Goal: Book appointment/travel/reservation

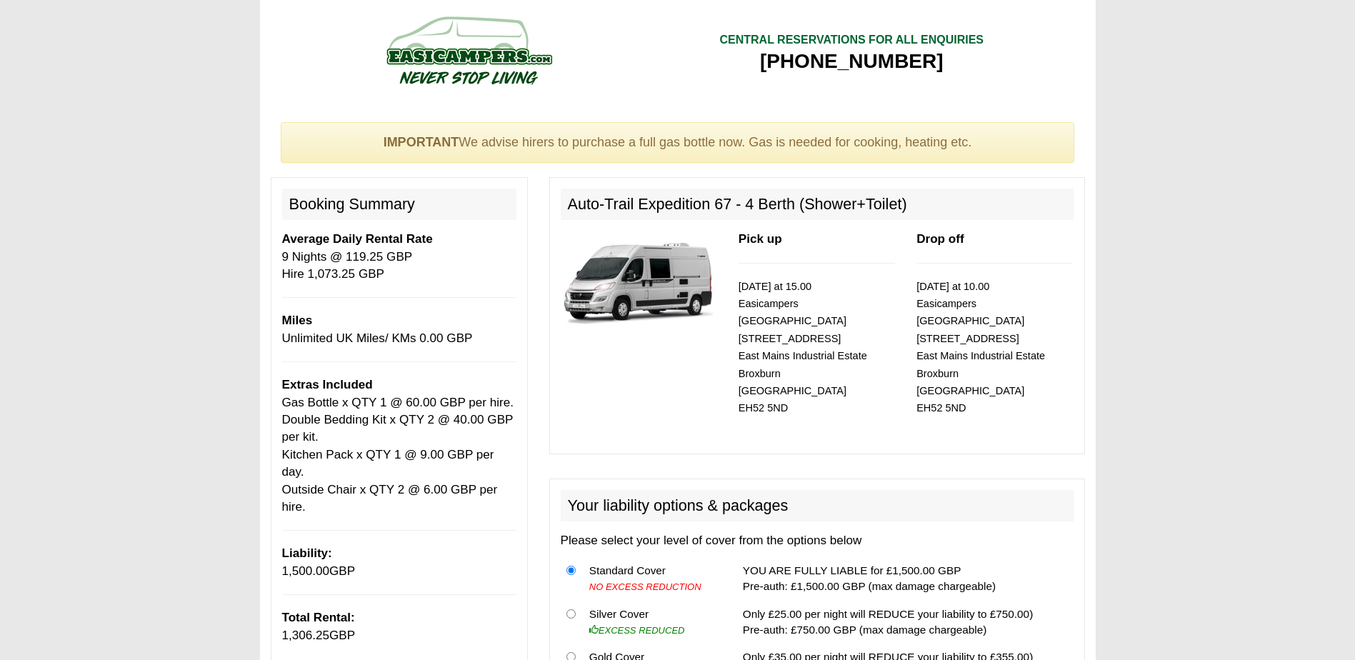
select select "Gas Bottle x QTY 1 @ 60.00 GBP per hire."
select select "Double Bedding Kit x QTY 2 @ 40.00 GBP per kit."
select select "Kitchen Pack x QTY 1 @ 9.00 GBP per day."
select select "Outside Chair x QTY 2 @ 6.00 GBP per hire."
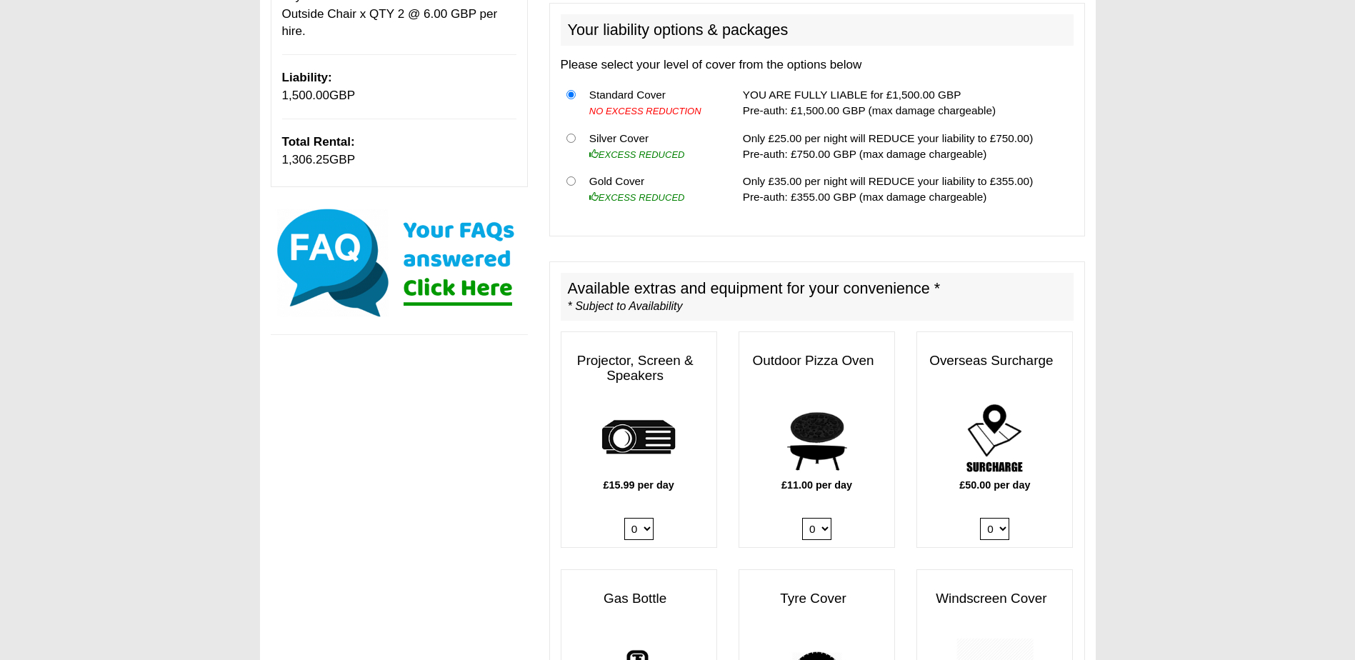
scroll to position [643, 0]
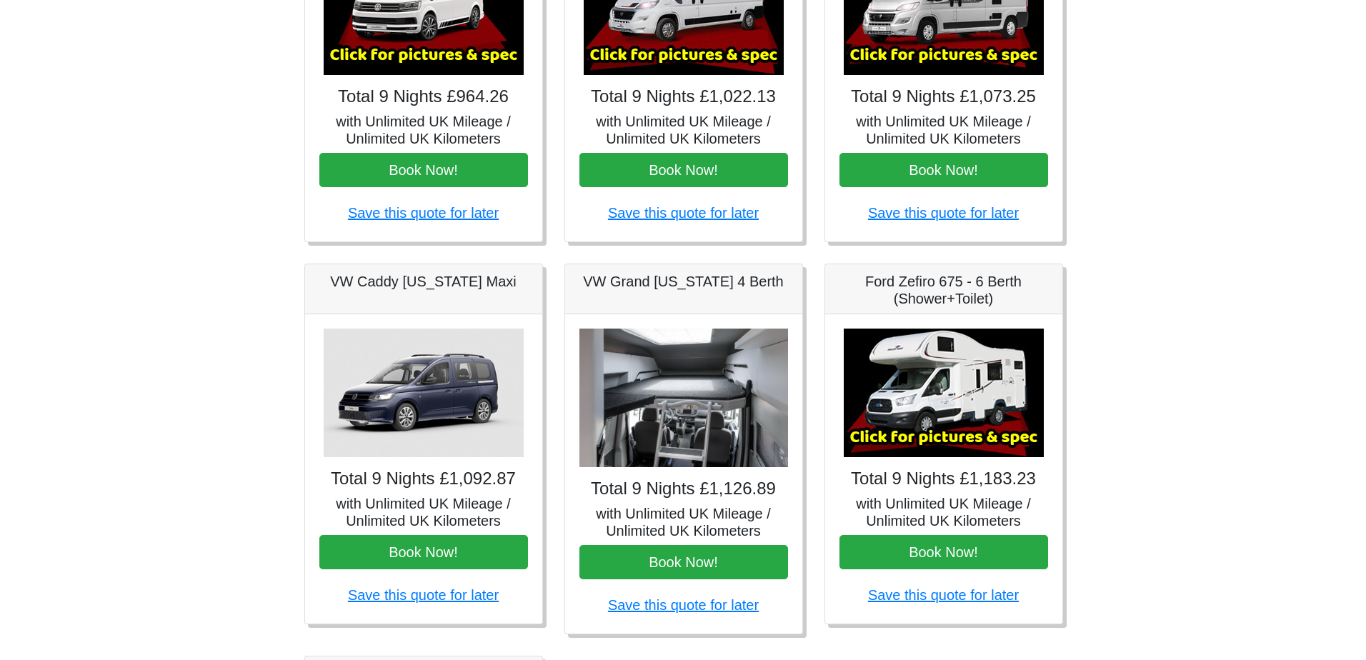
scroll to position [123, 0]
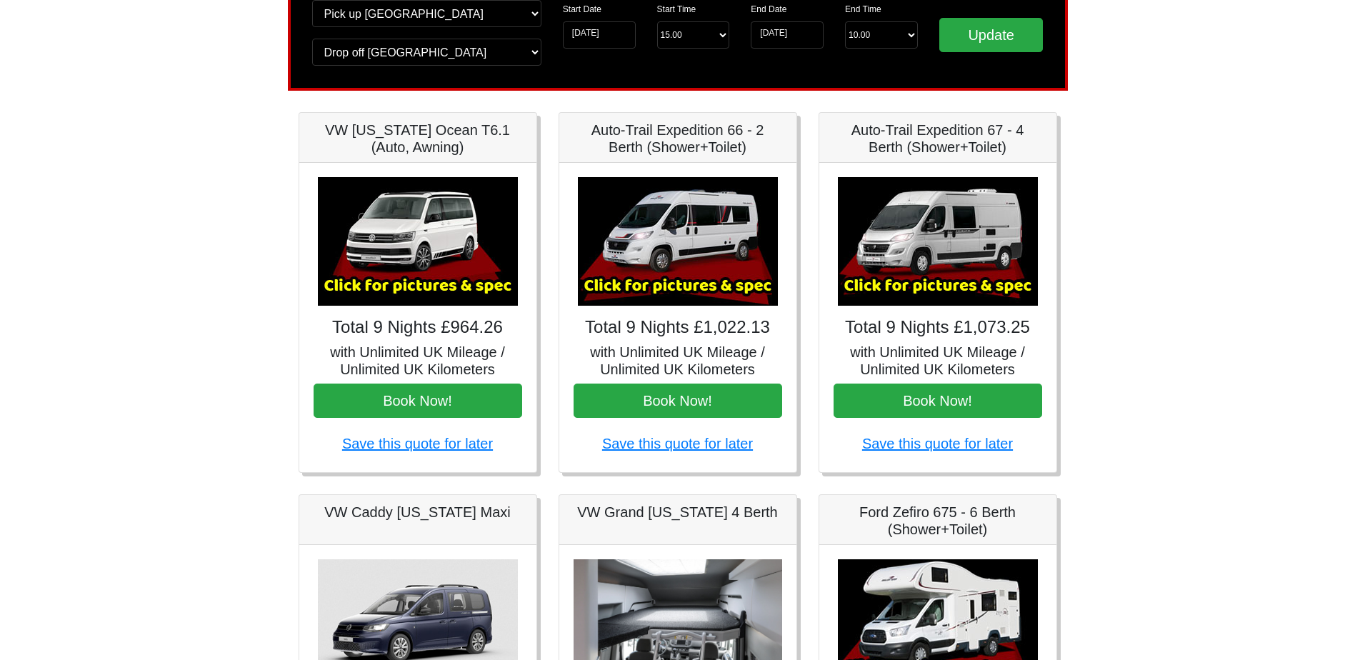
click at [720, 277] on img at bounding box center [678, 241] width 200 height 129
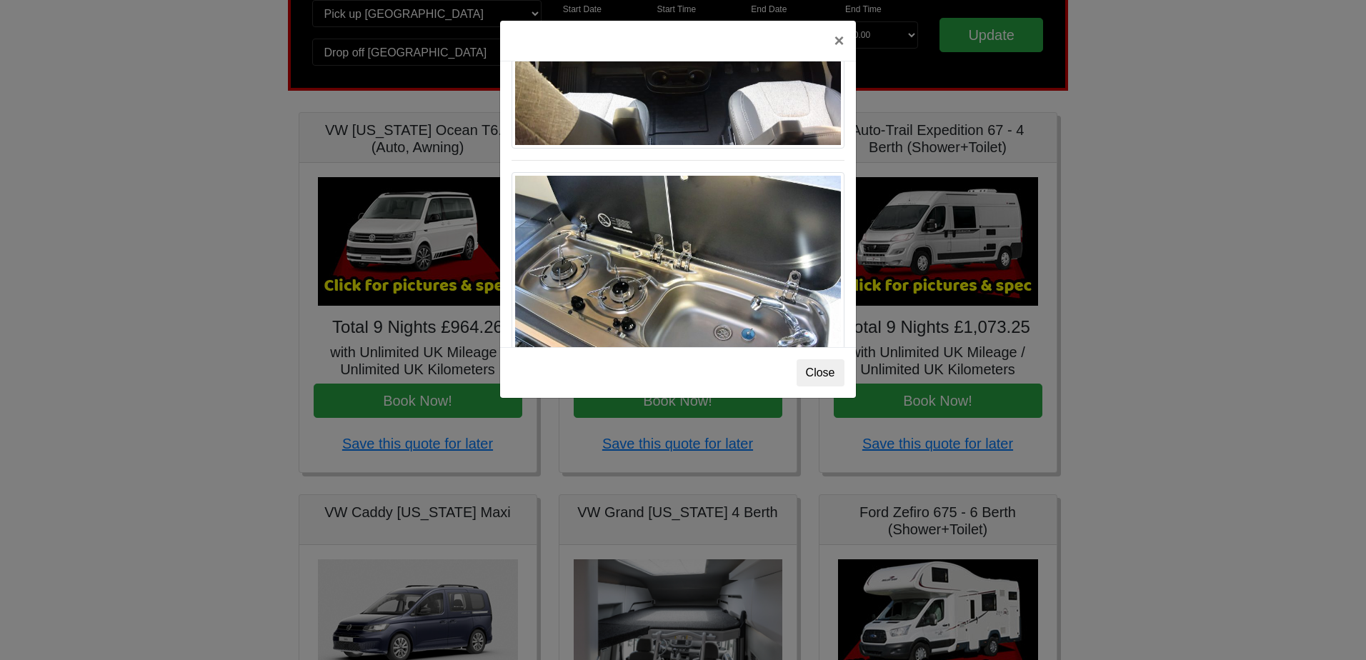
scroll to position [1486, 0]
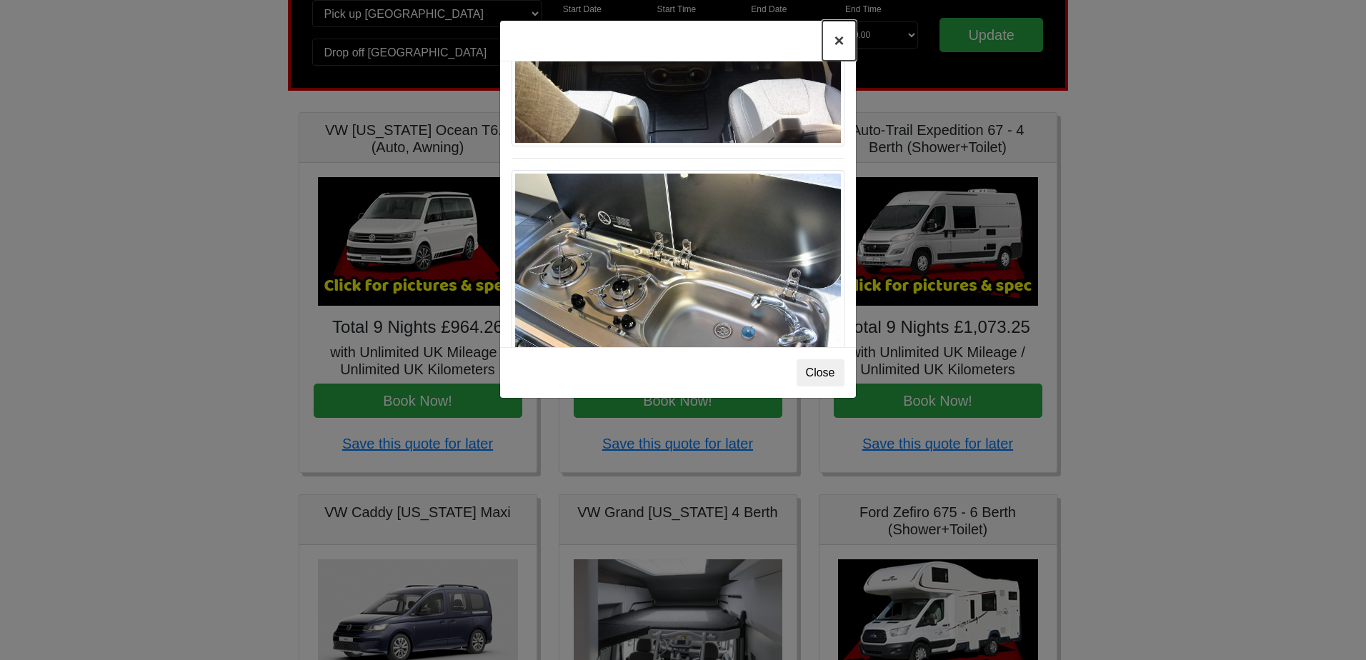
click at [835, 49] on button "×" at bounding box center [838, 41] width 33 height 40
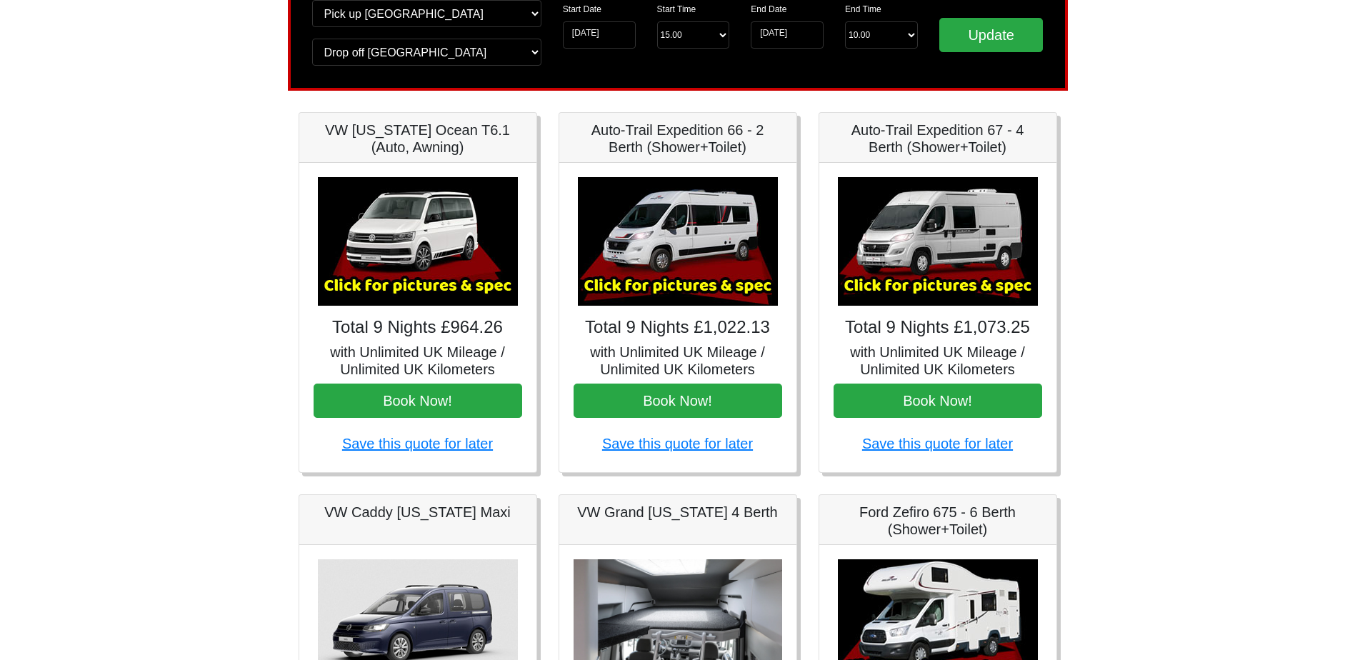
click at [926, 250] on img at bounding box center [938, 241] width 200 height 129
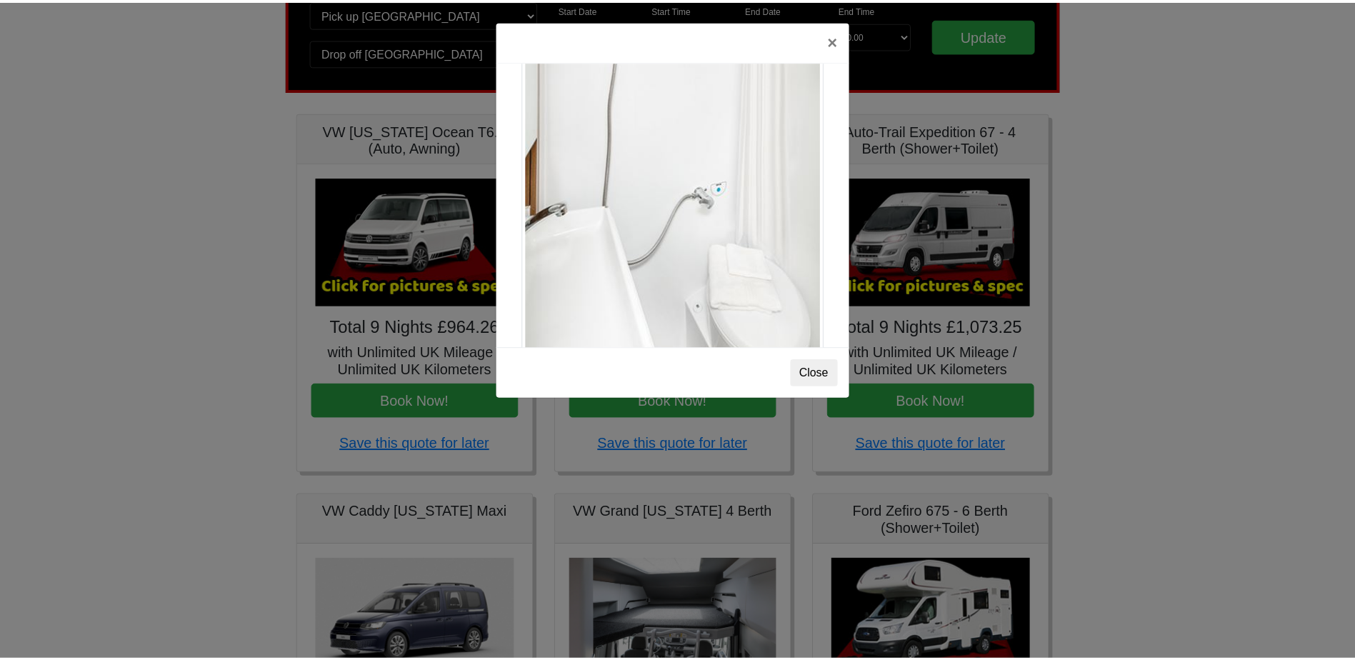
scroll to position [1934, 0]
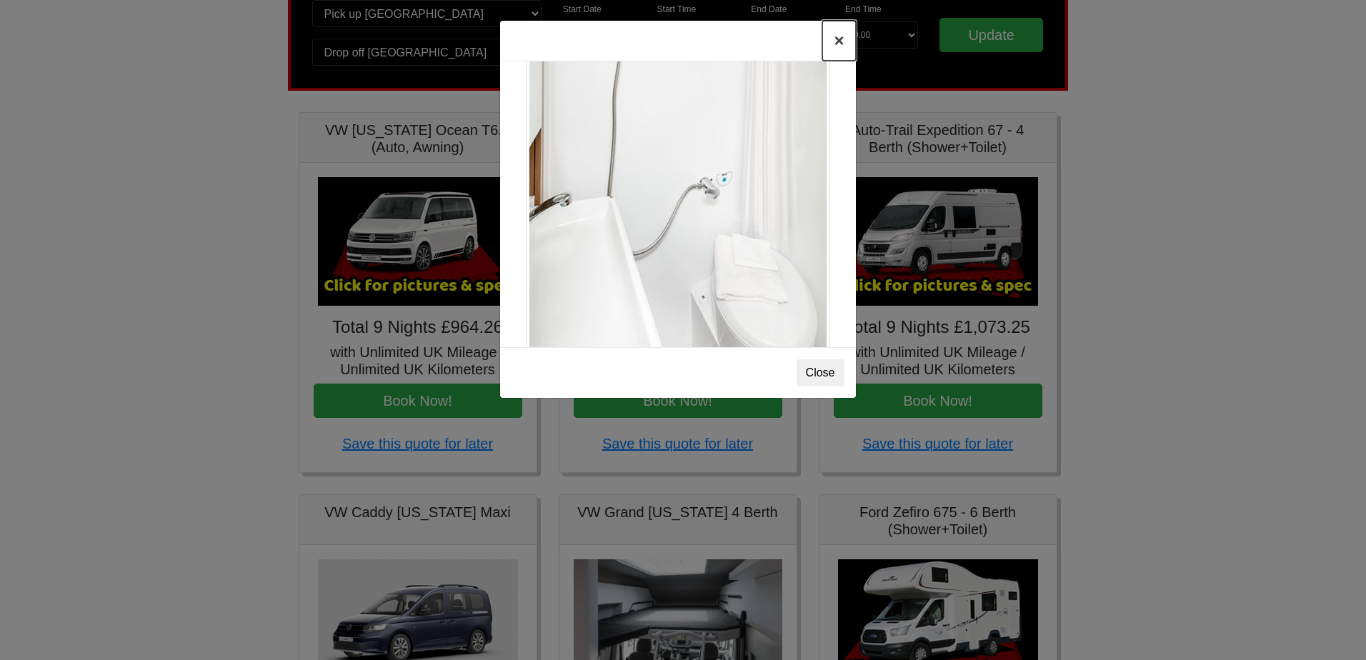
click at [843, 36] on button "×" at bounding box center [838, 41] width 33 height 40
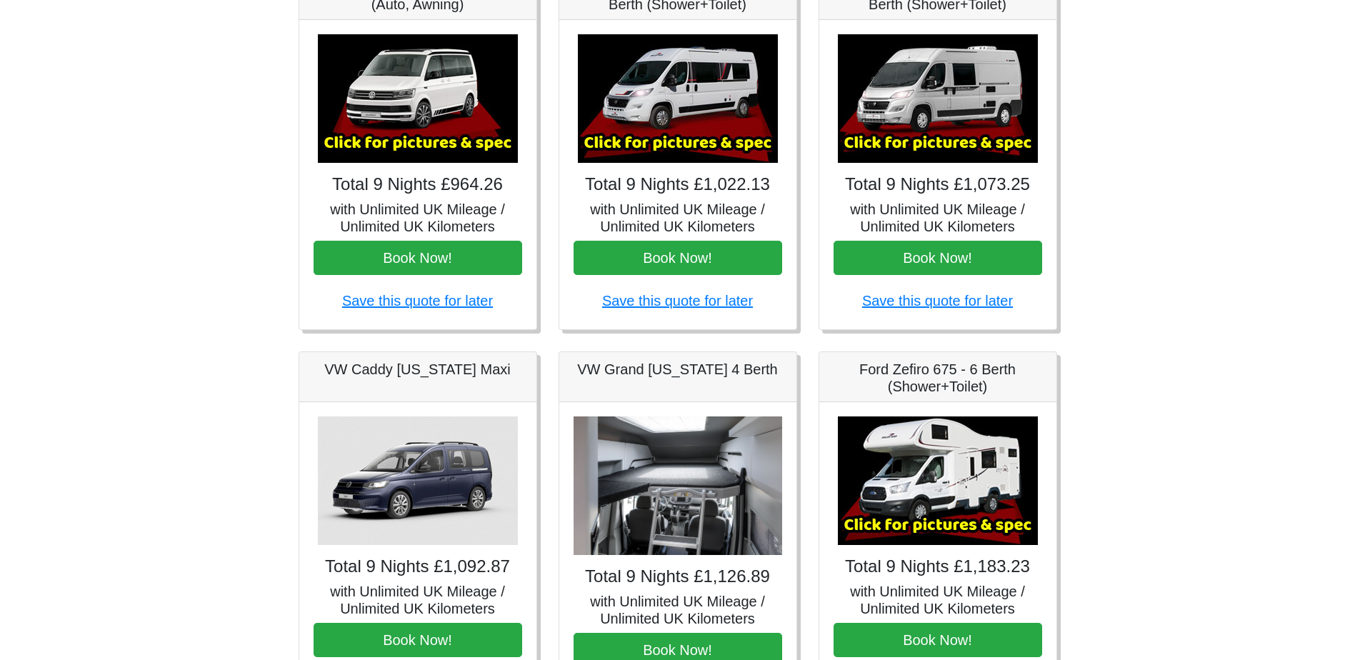
scroll to position [337, 0]
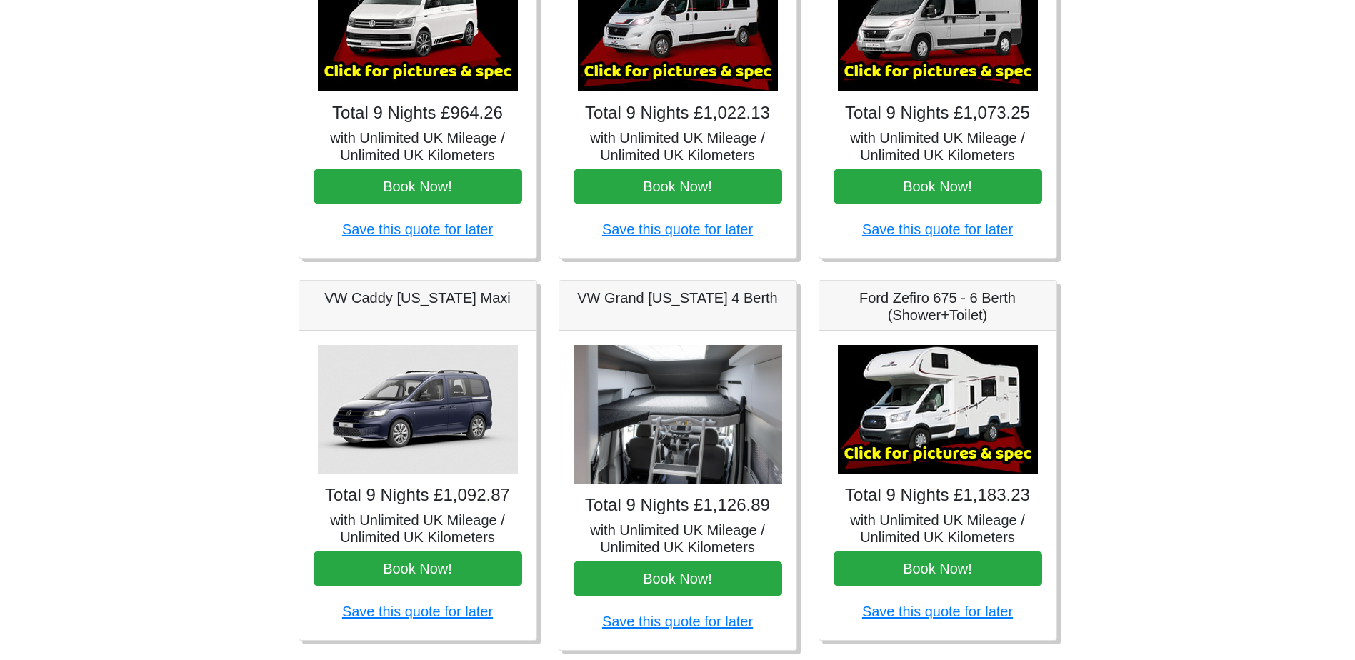
click at [654, 430] on img at bounding box center [678, 414] width 209 height 139
click at [713, 407] on img at bounding box center [678, 414] width 209 height 139
click at [737, 452] on img at bounding box center [678, 414] width 209 height 139
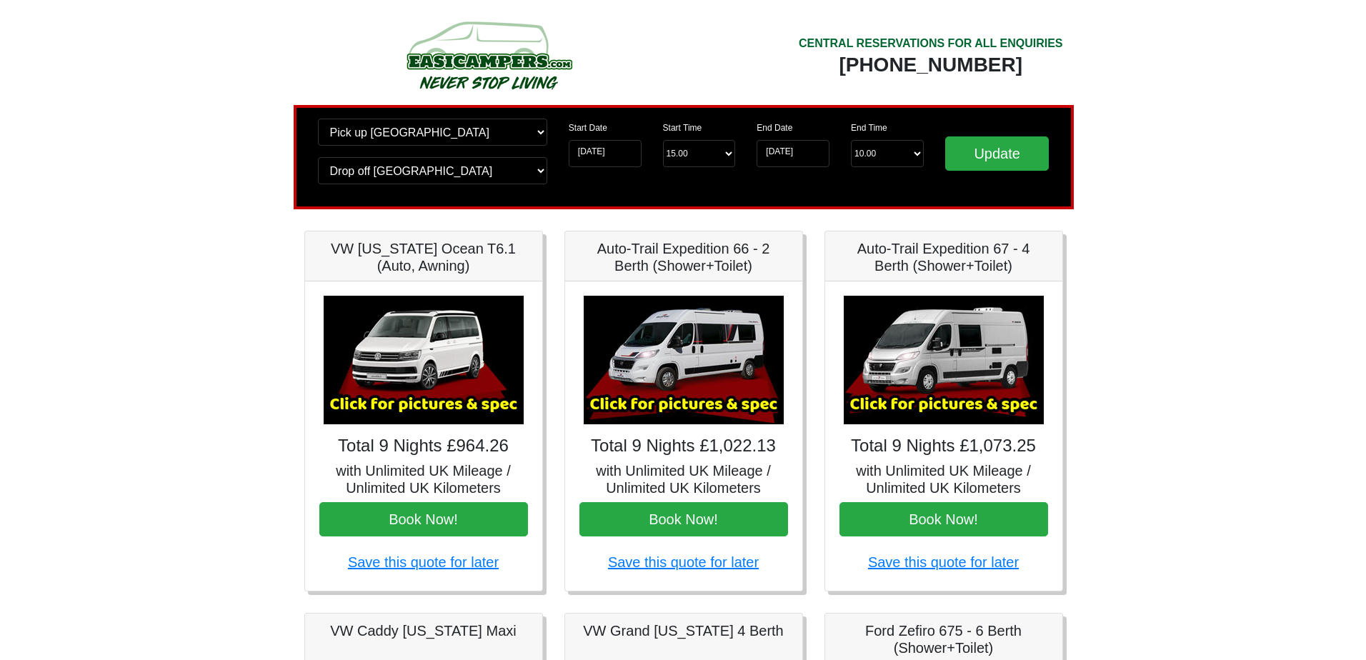
scroll to position [71, 0]
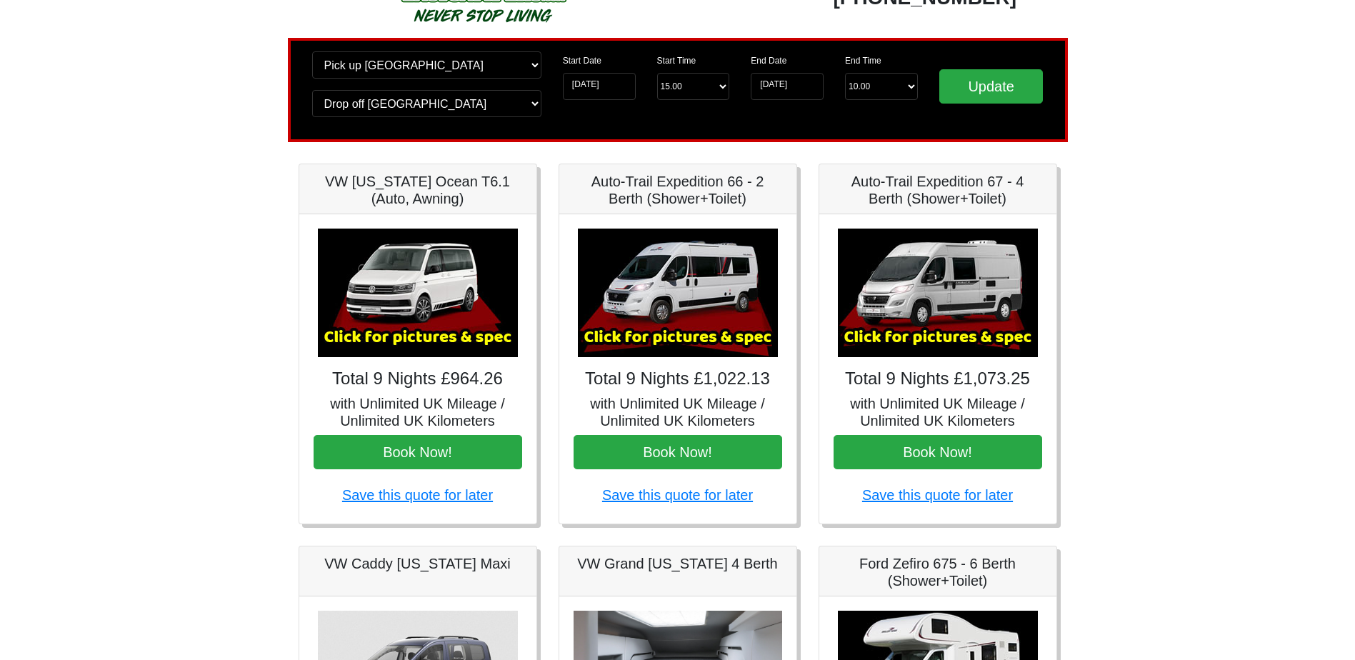
click at [977, 282] on img at bounding box center [938, 293] width 200 height 129
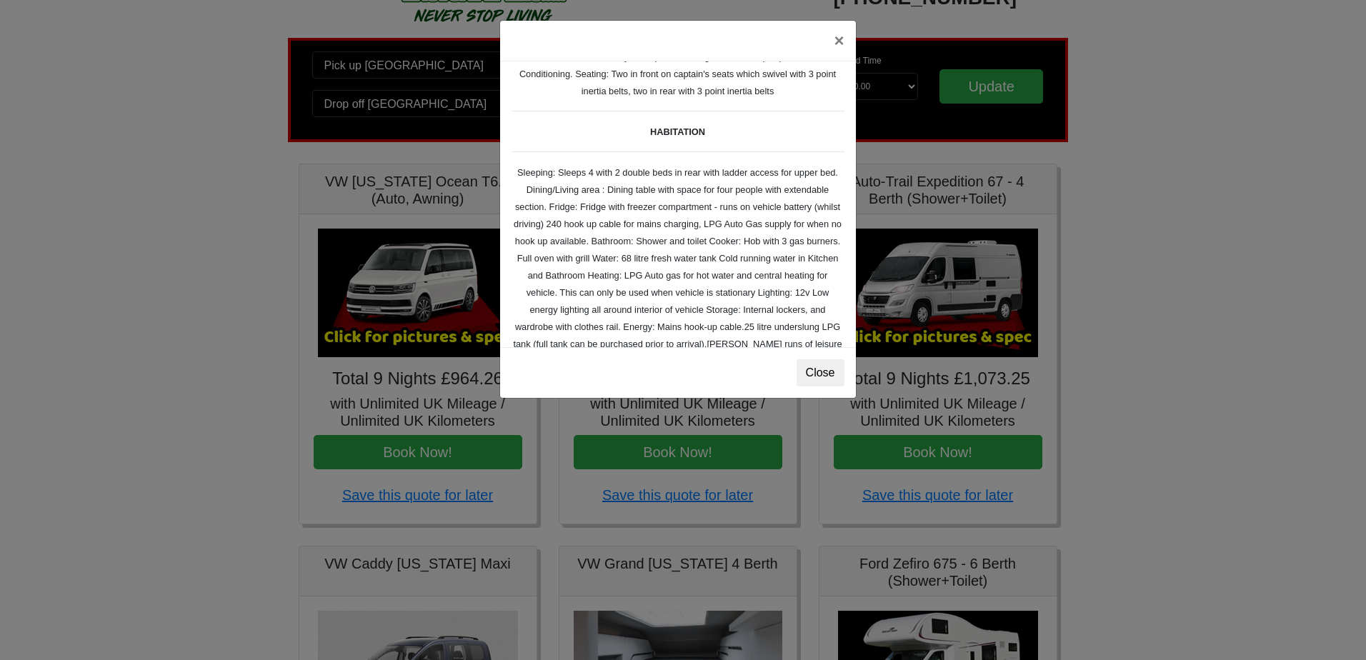
scroll to position [219, 0]
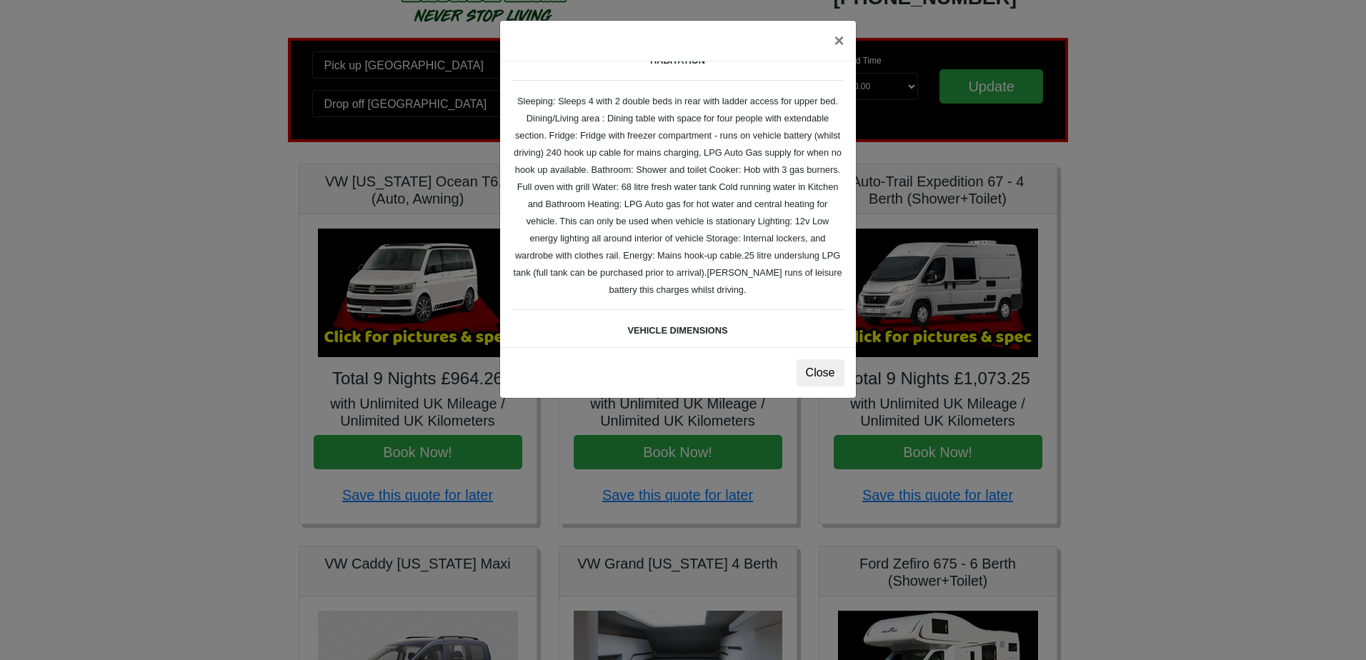
click at [630, 144] on div "Auto-trail Tribute 669 Spec TECHNICAL DATA Engine: Fiat Ducato 115bhp, 2 litre …" at bounding box center [678, 204] width 356 height 286
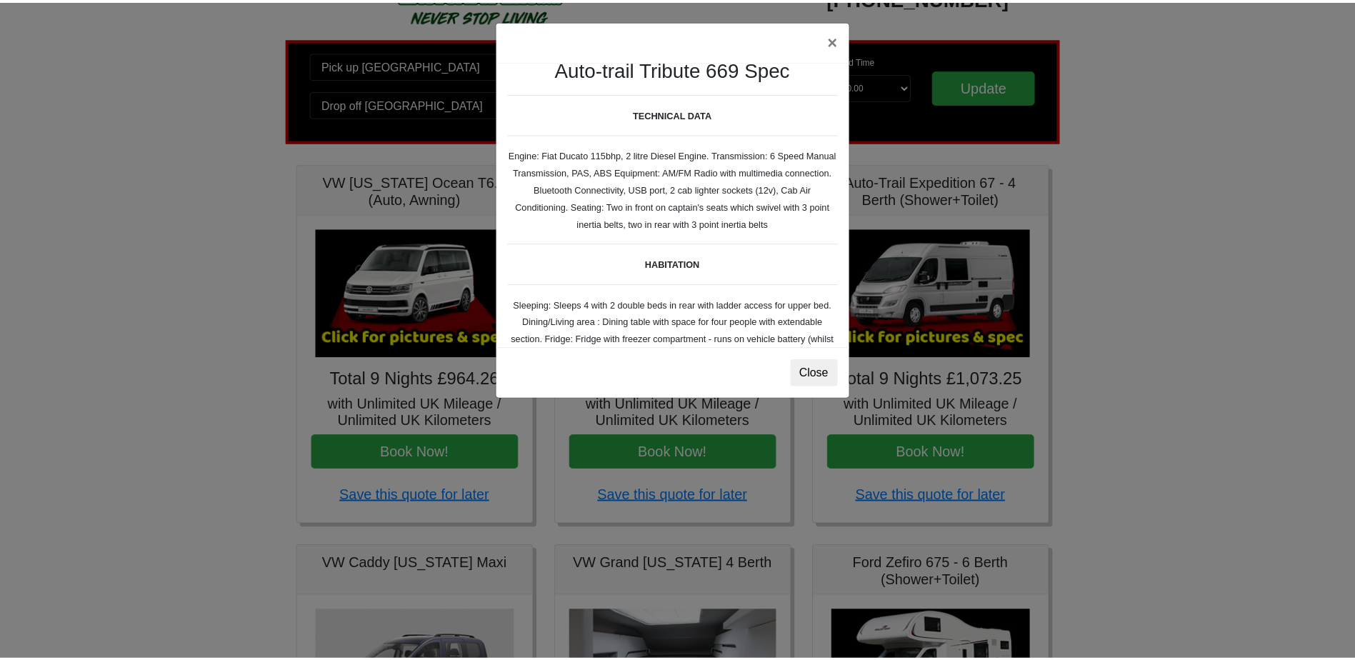
scroll to position [0, 0]
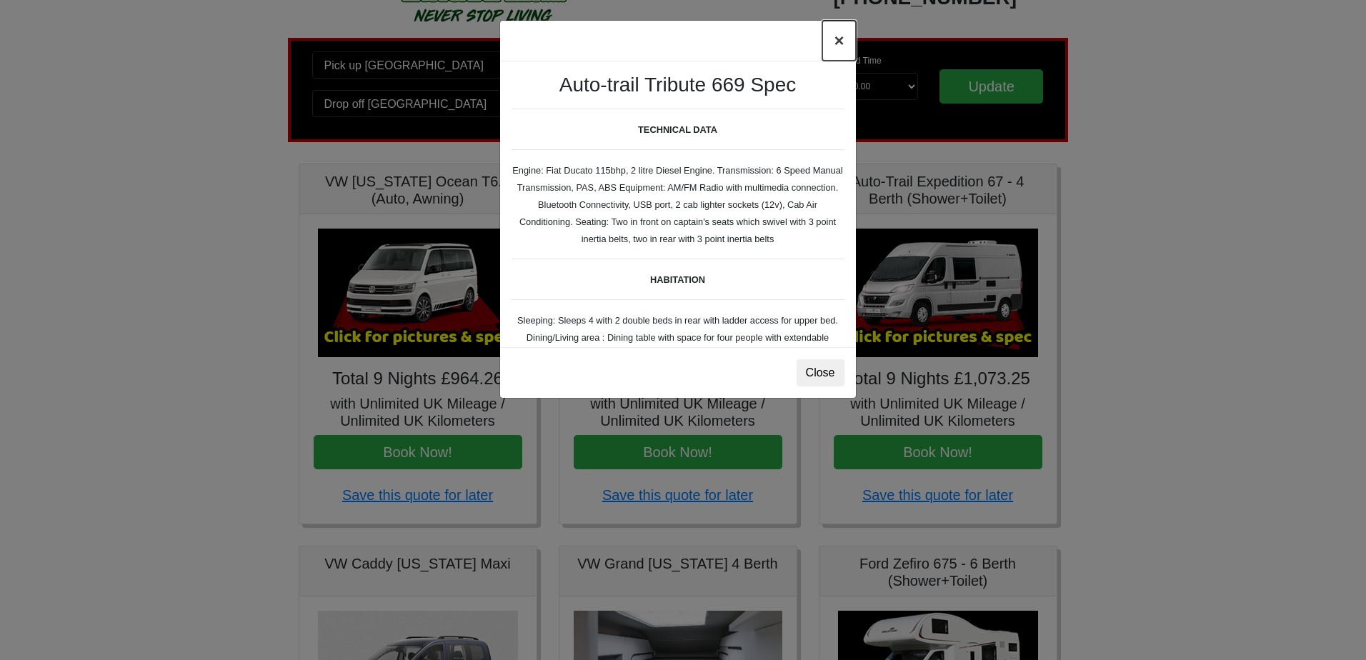
click at [833, 44] on button "×" at bounding box center [838, 41] width 33 height 40
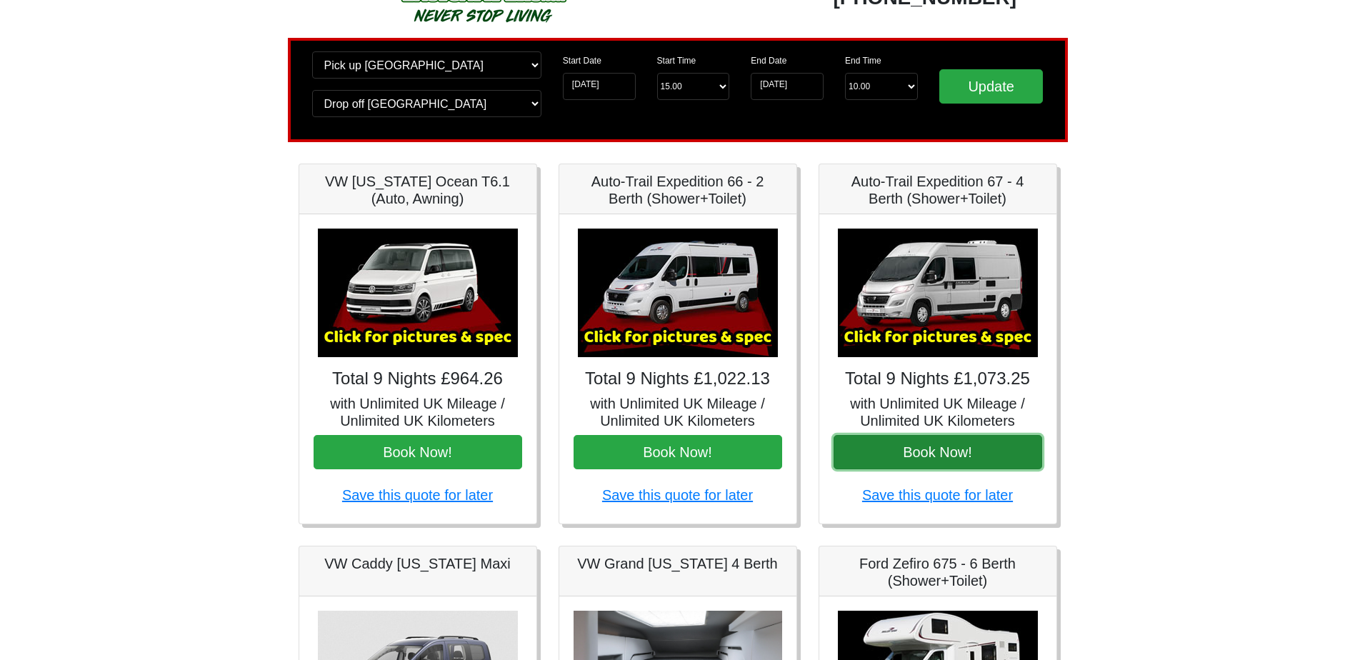
click at [1000, 461] on button "Book Now!" at bounding box center [938, 452] width 209 height 34
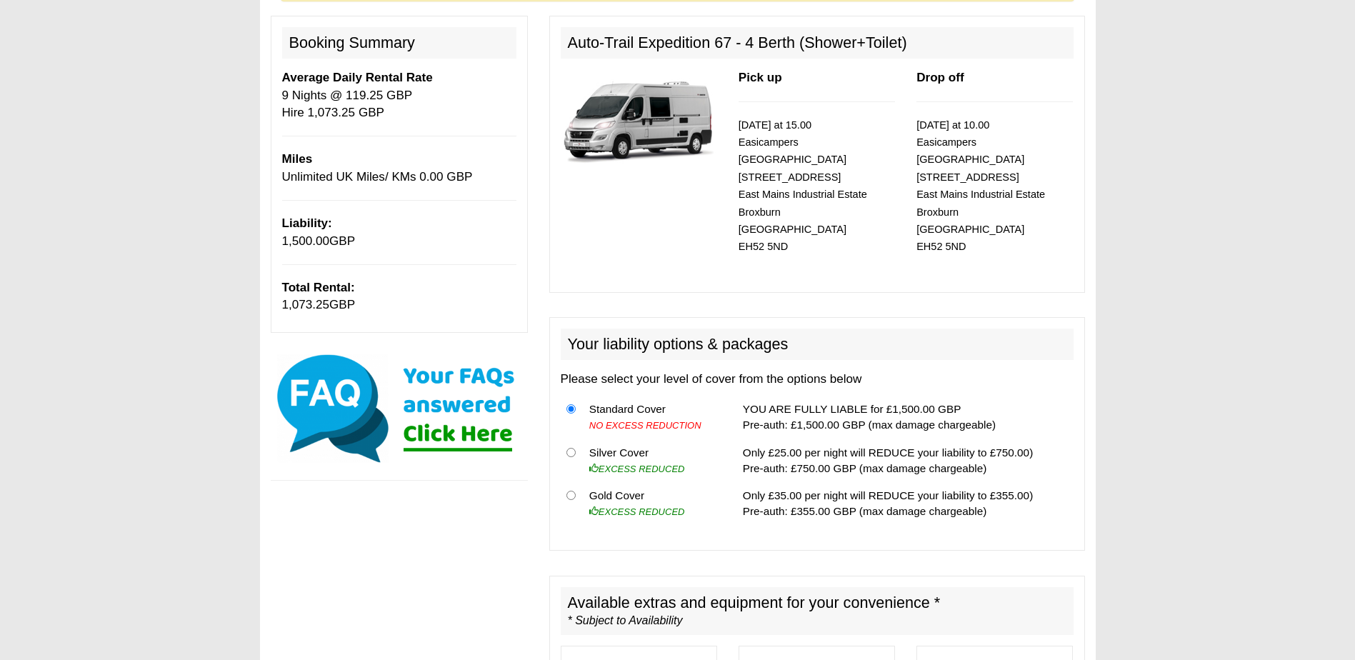
scroll to position [143, 0]
